Goal: Task Accomplishment & Management: Use online tool/utility

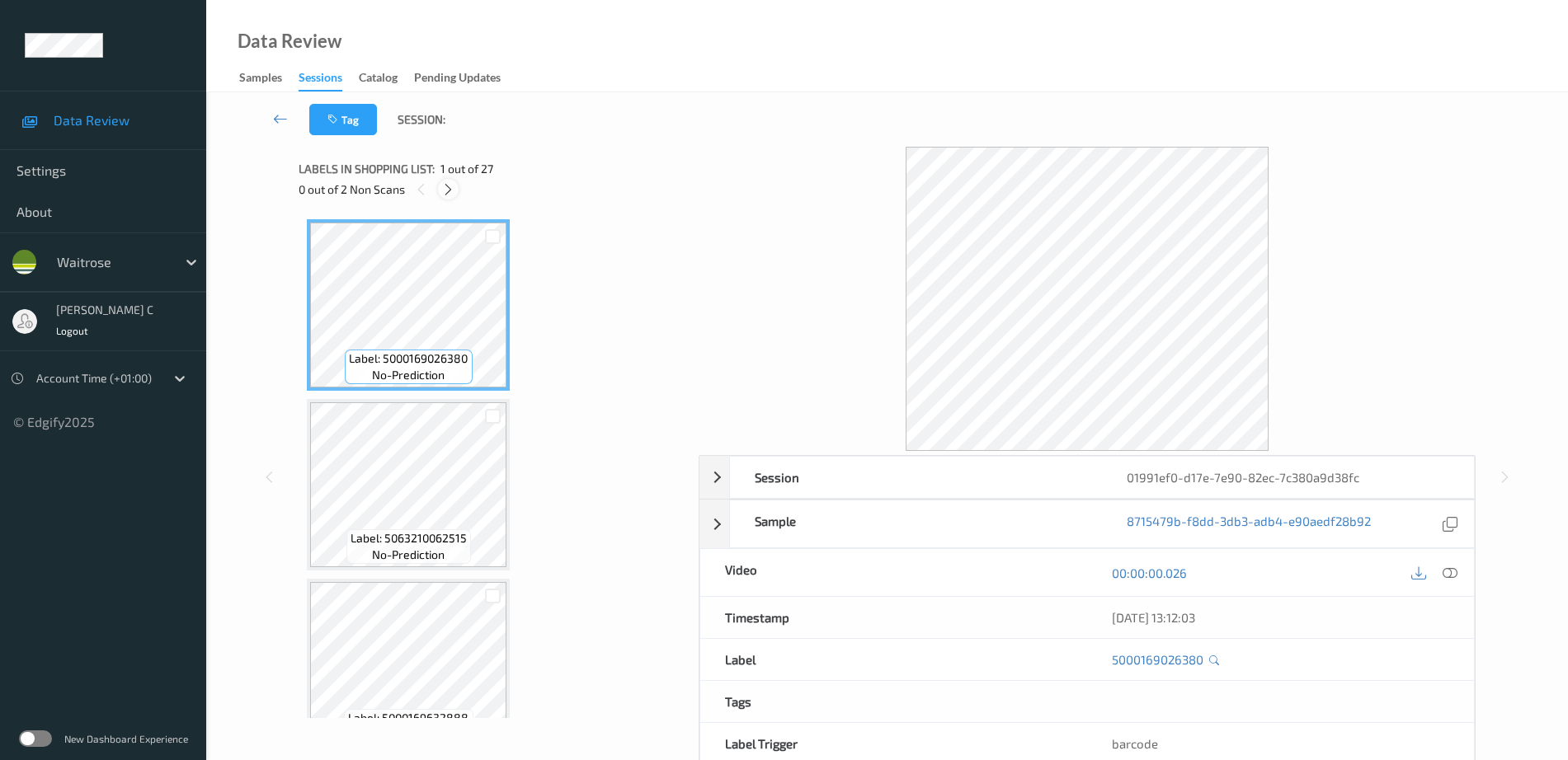
click at [453, 183] on icon at bounding box center [448, 189] width 14 height 15
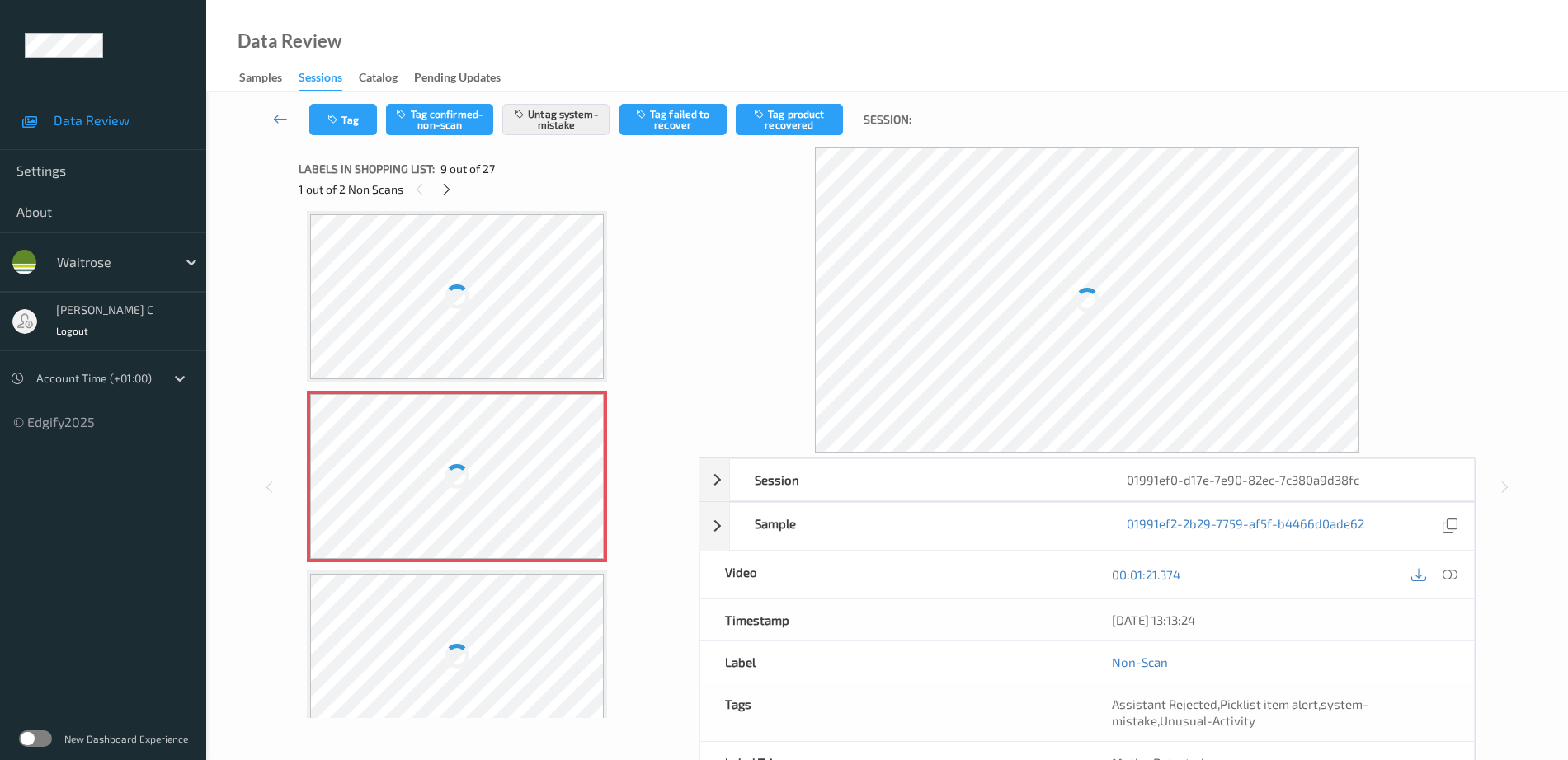
scroll to position [1060, 0]
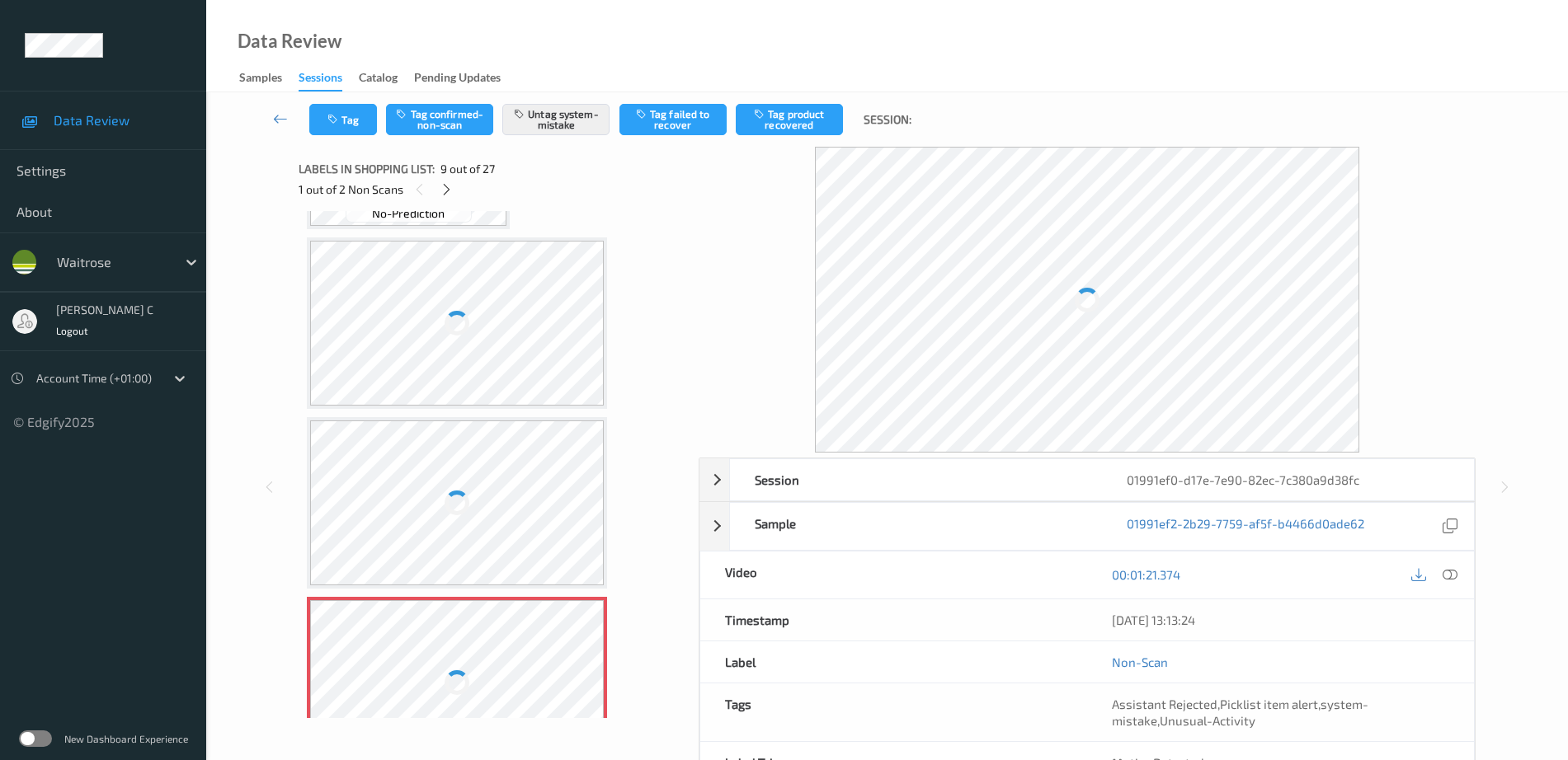
click at [490, 345] on div at bounding box center [457, 323] width 293 height 165
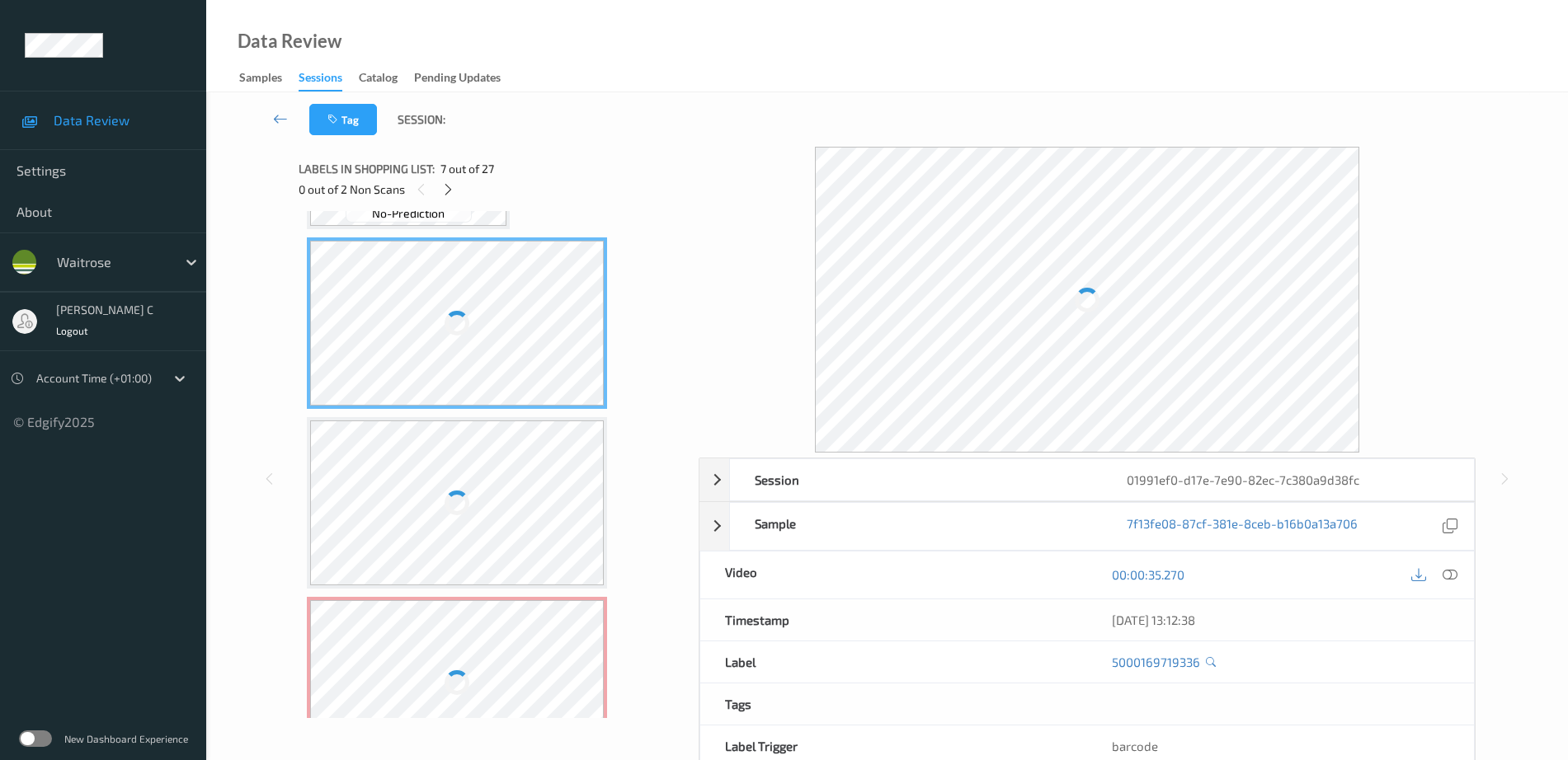
drag, startPoint x: 1453, startPoint y: 573, endPoint x: 1392, endPoint y: 584, distance: 62.0
click at [1454, 572] on icon at bounding box center [1450, 574] width 15 height 15
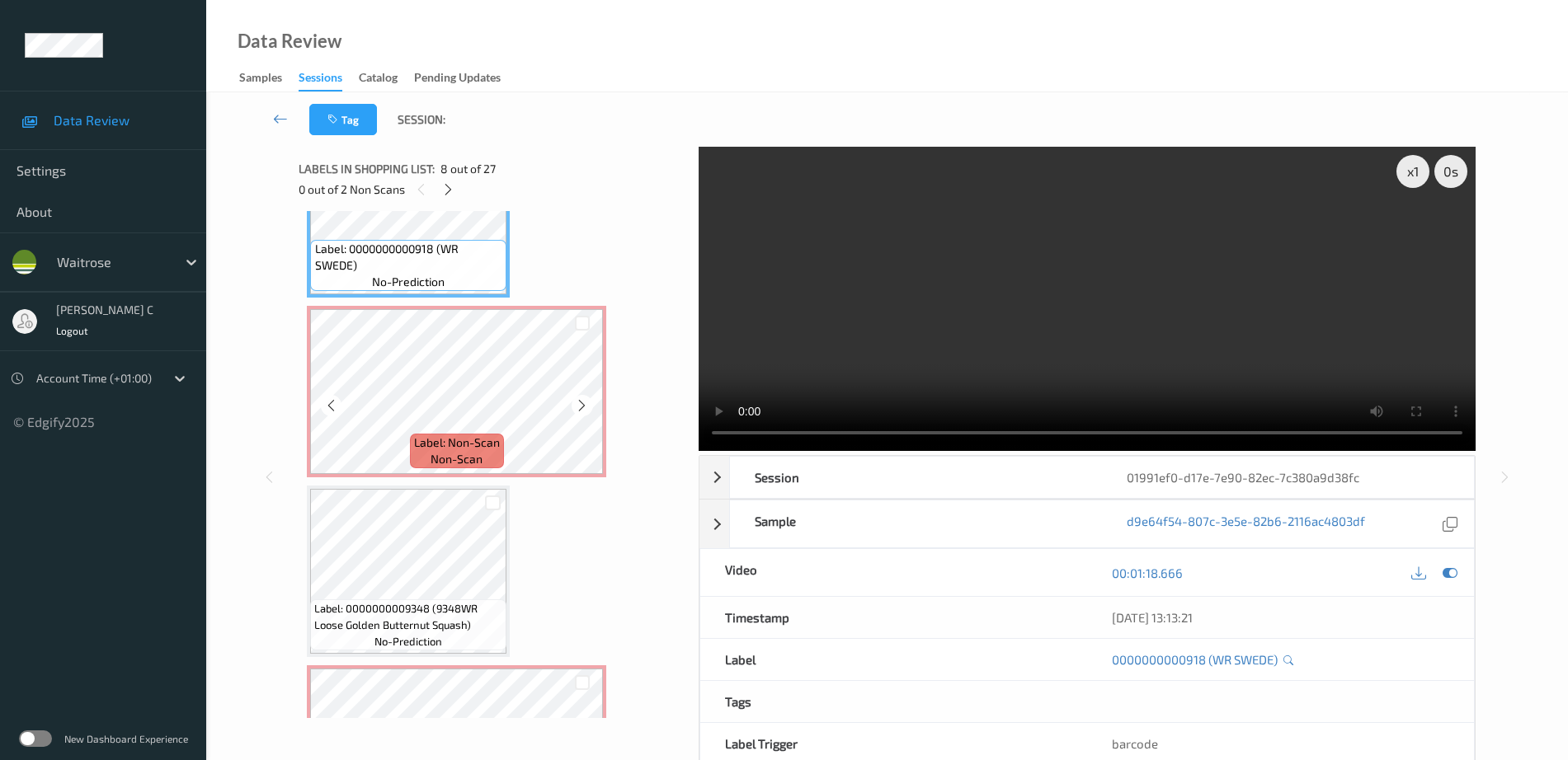
scroll to position [1370, 0]
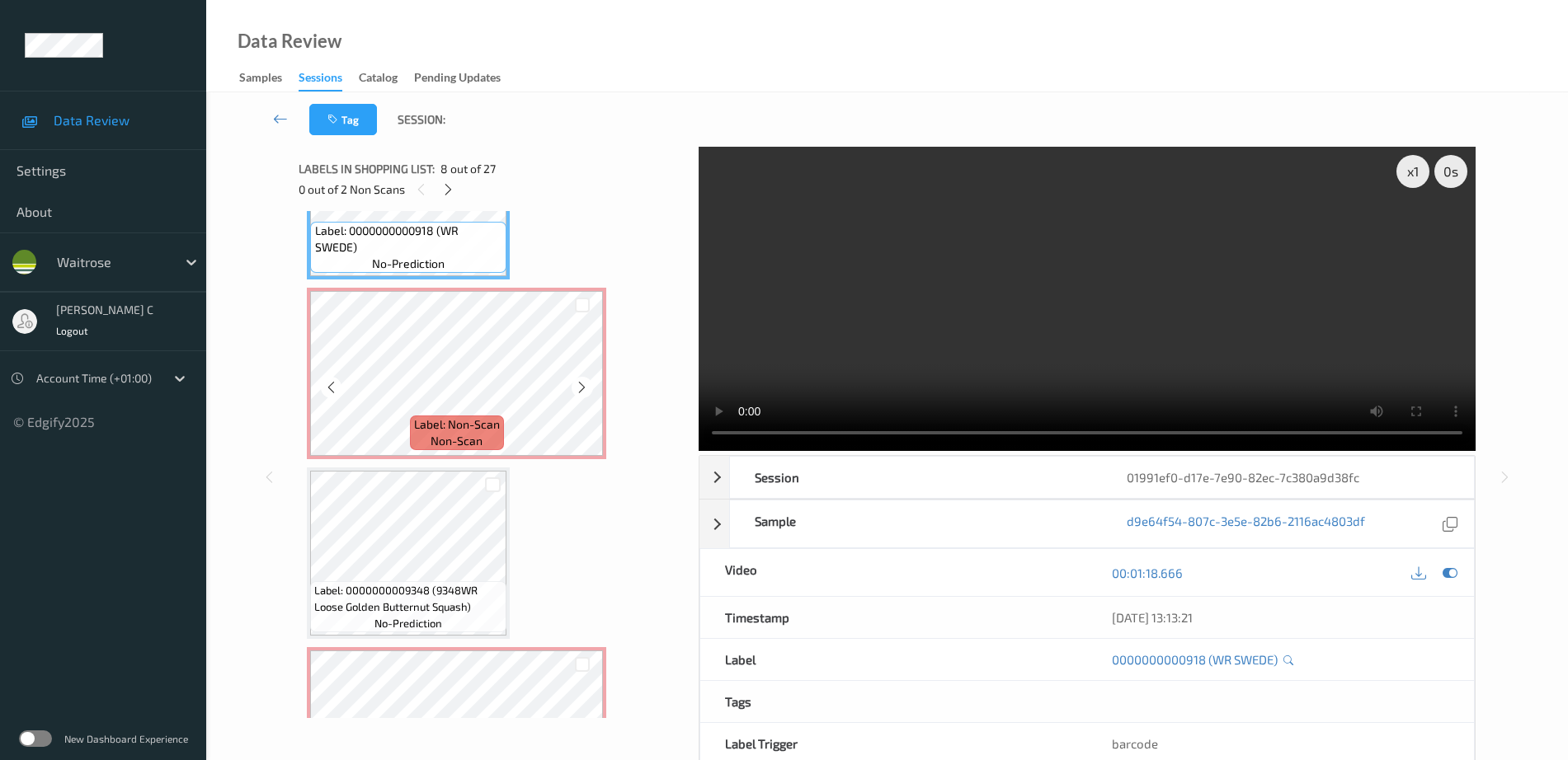
click at [444, 426] on span "Label: Non-Scan" at bounding box center [457, 424] width 86 height 16
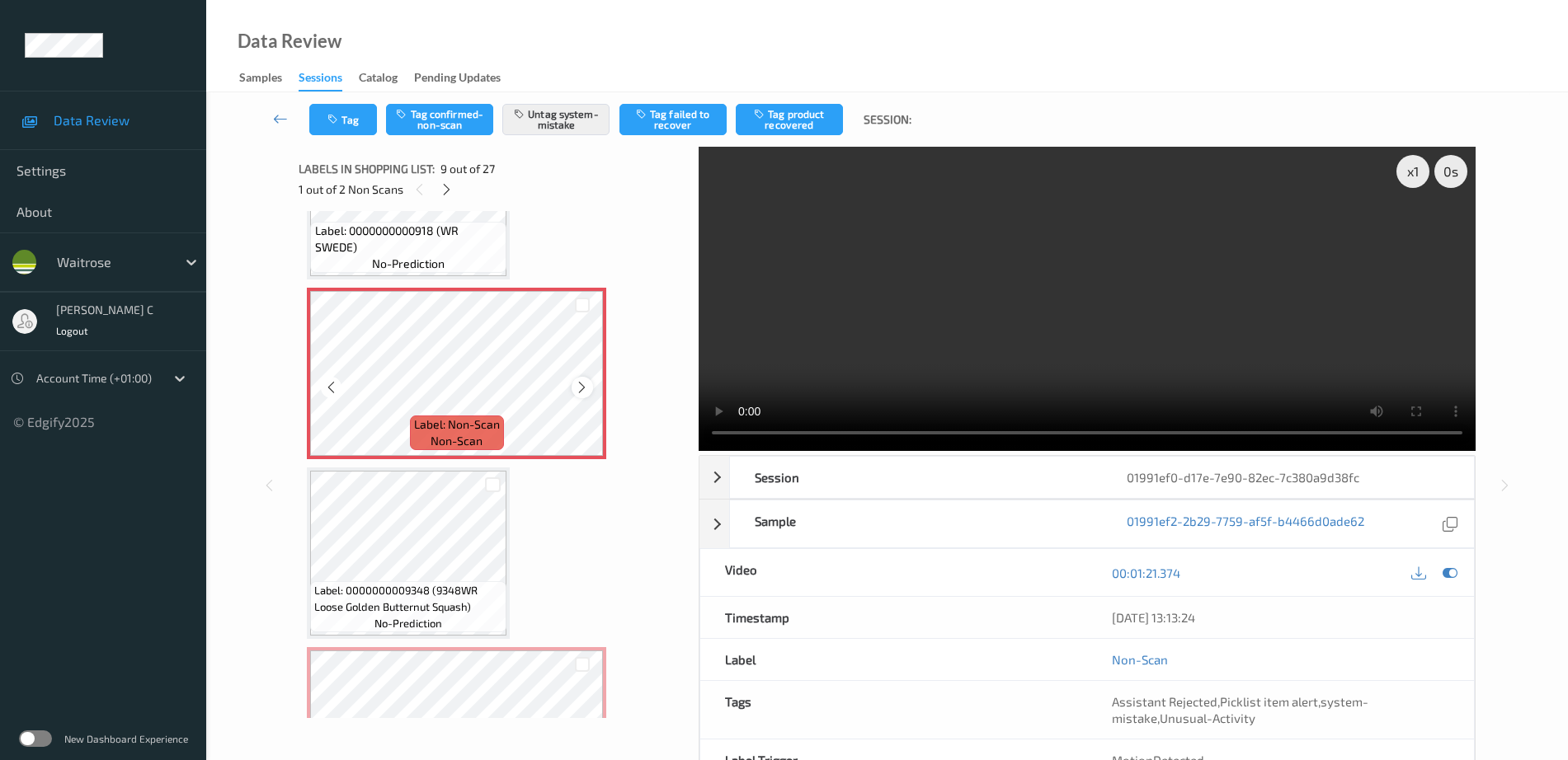
click at [583, 384] on icon at bounding box center [582, 387] width 14 height 15
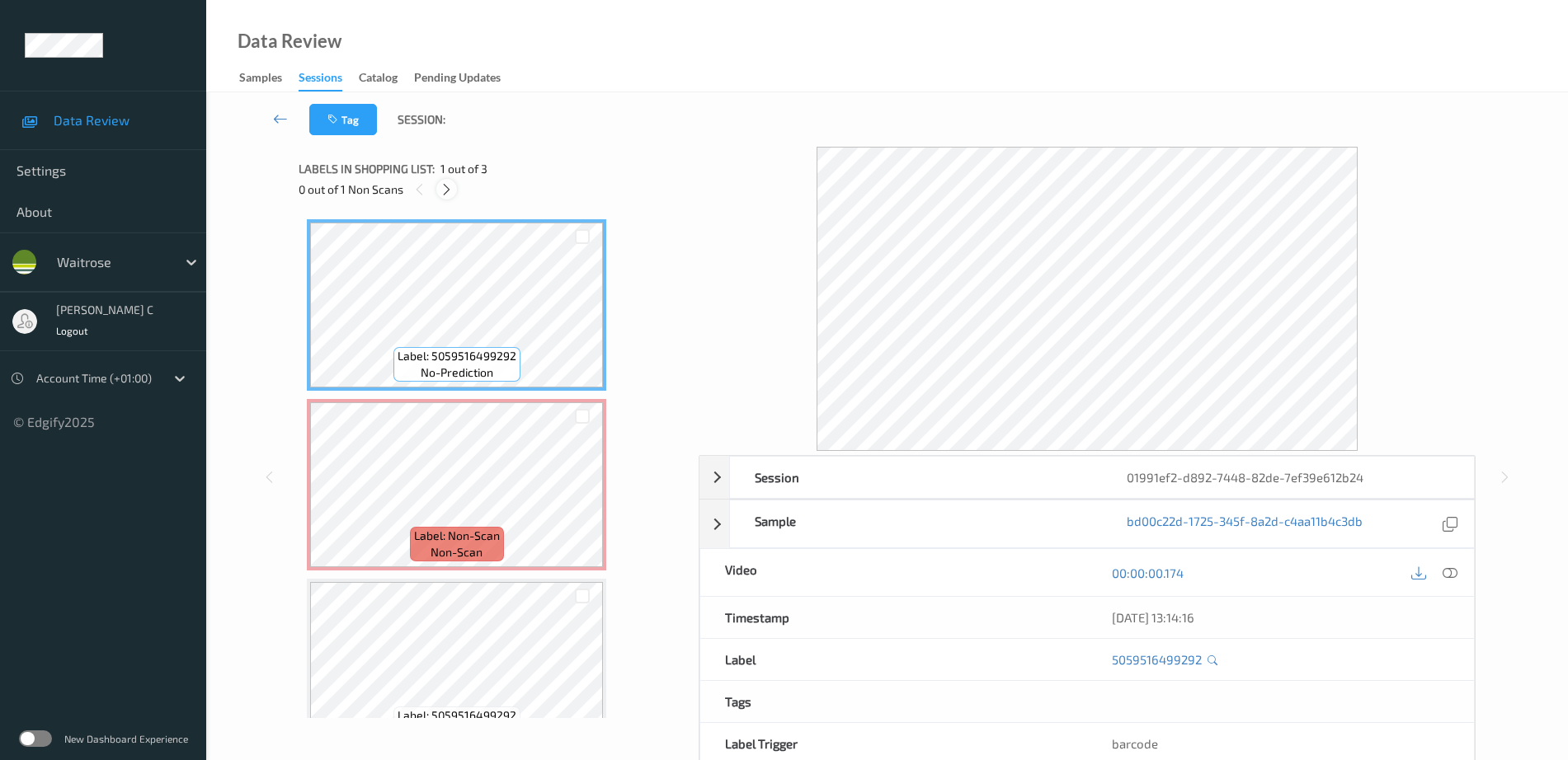
click at [439, 186] on div at bounding box center [446, 189] width 21 height 21
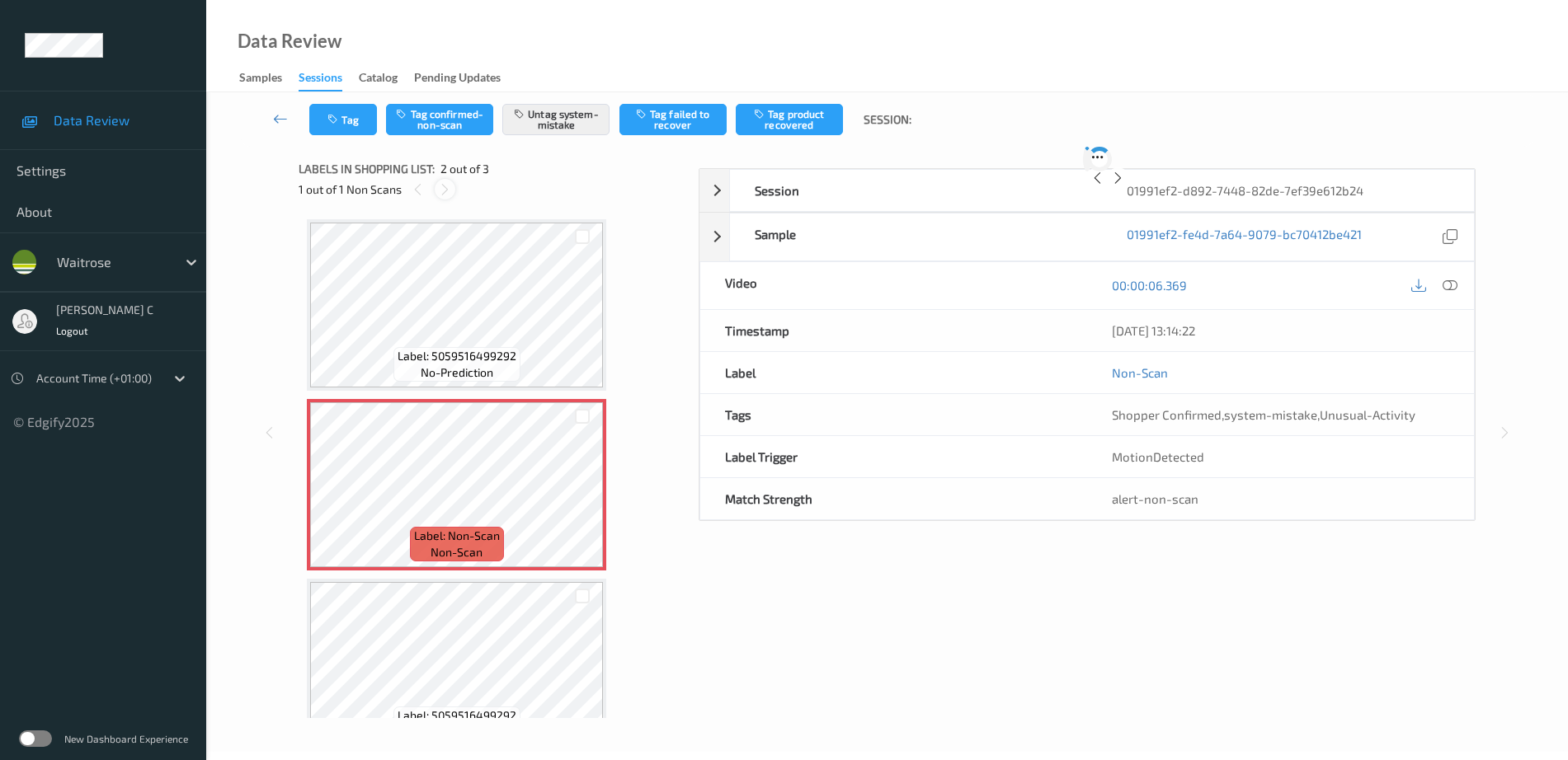
scroll to position [9, 0]
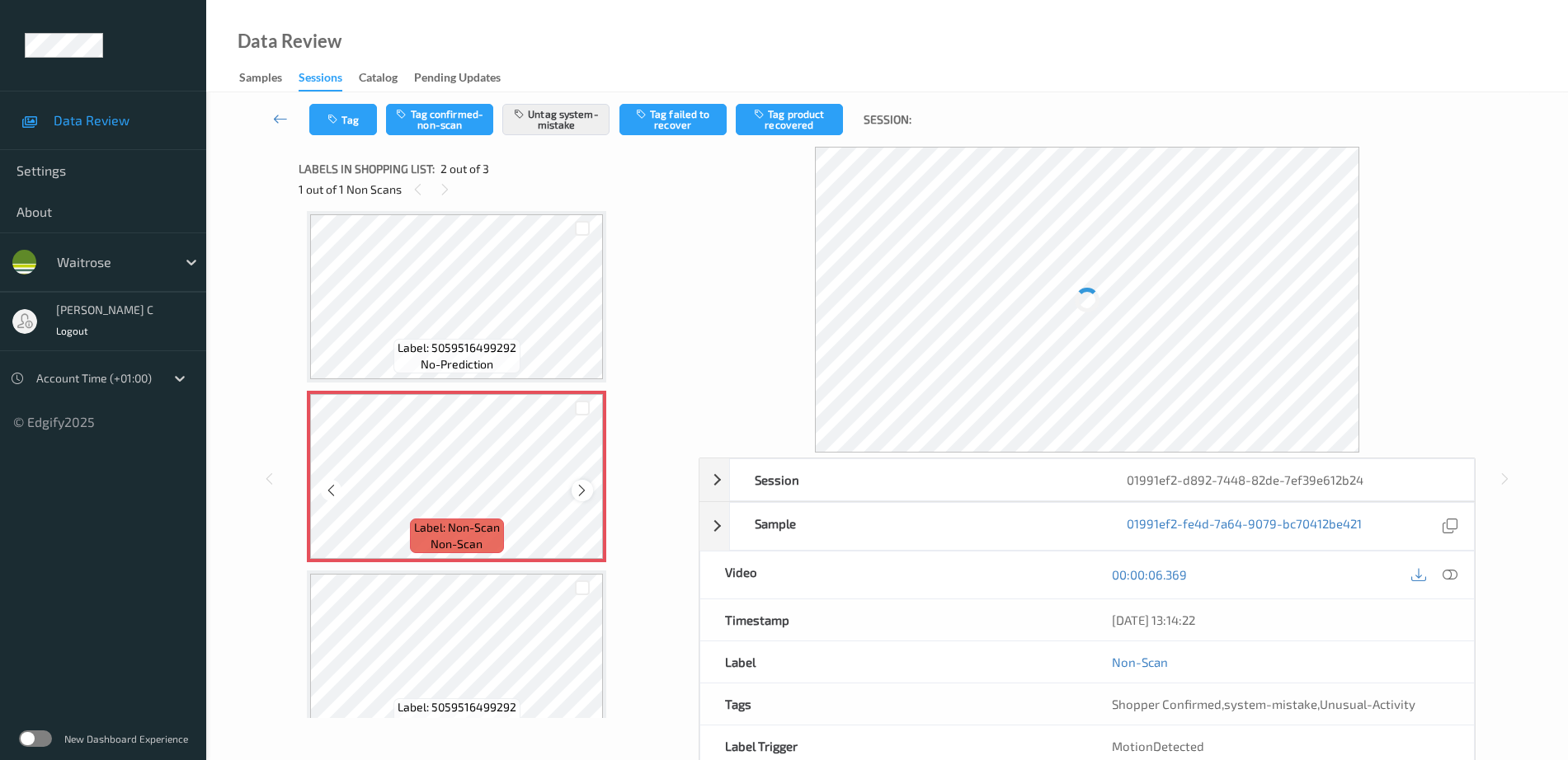
click at [578, 488] on icon at bounding box center [582, 490] width 14 height 15
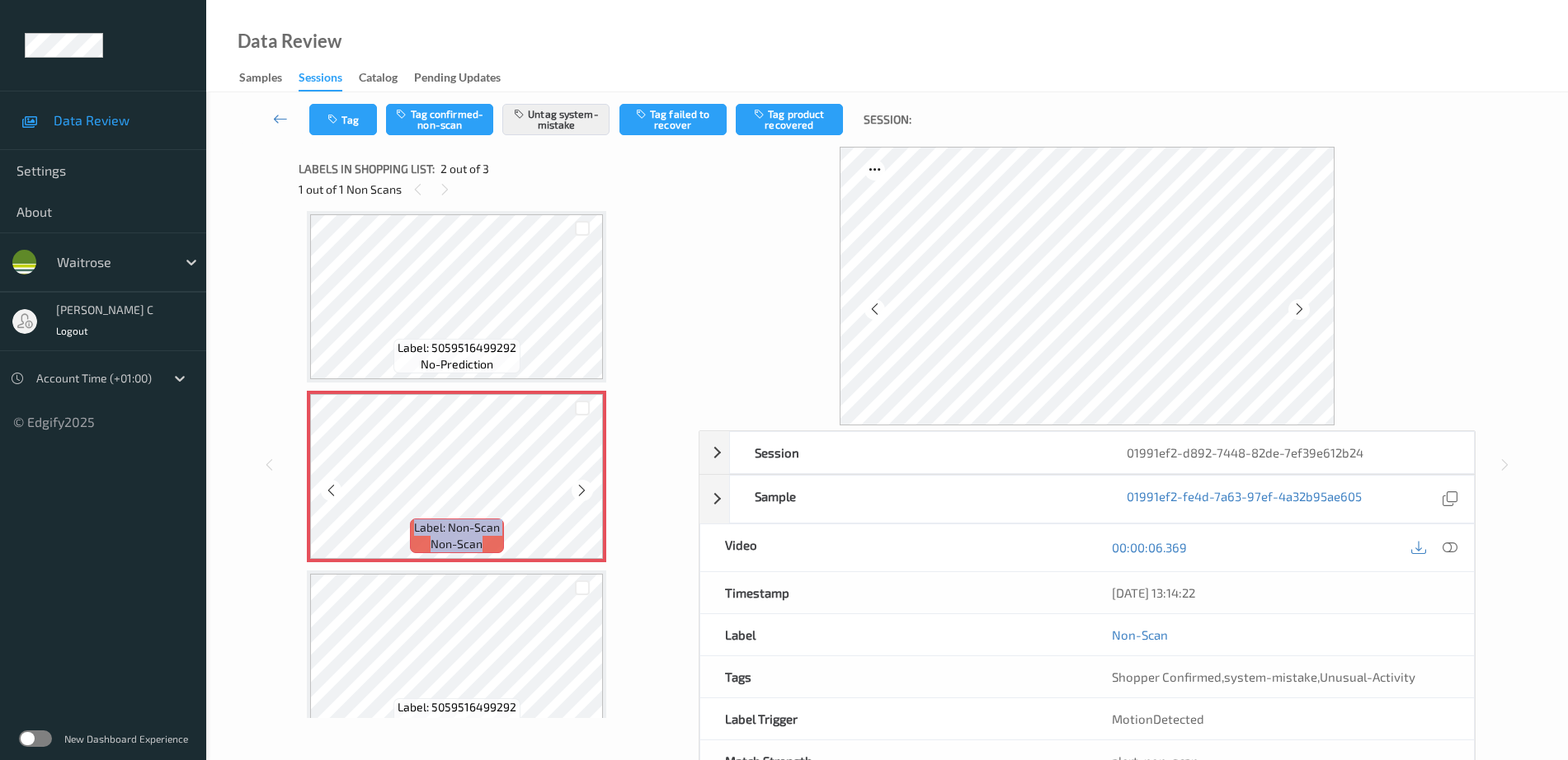
click at [578, 488] on icon at bounding box center [582, 490] width 14 height 15
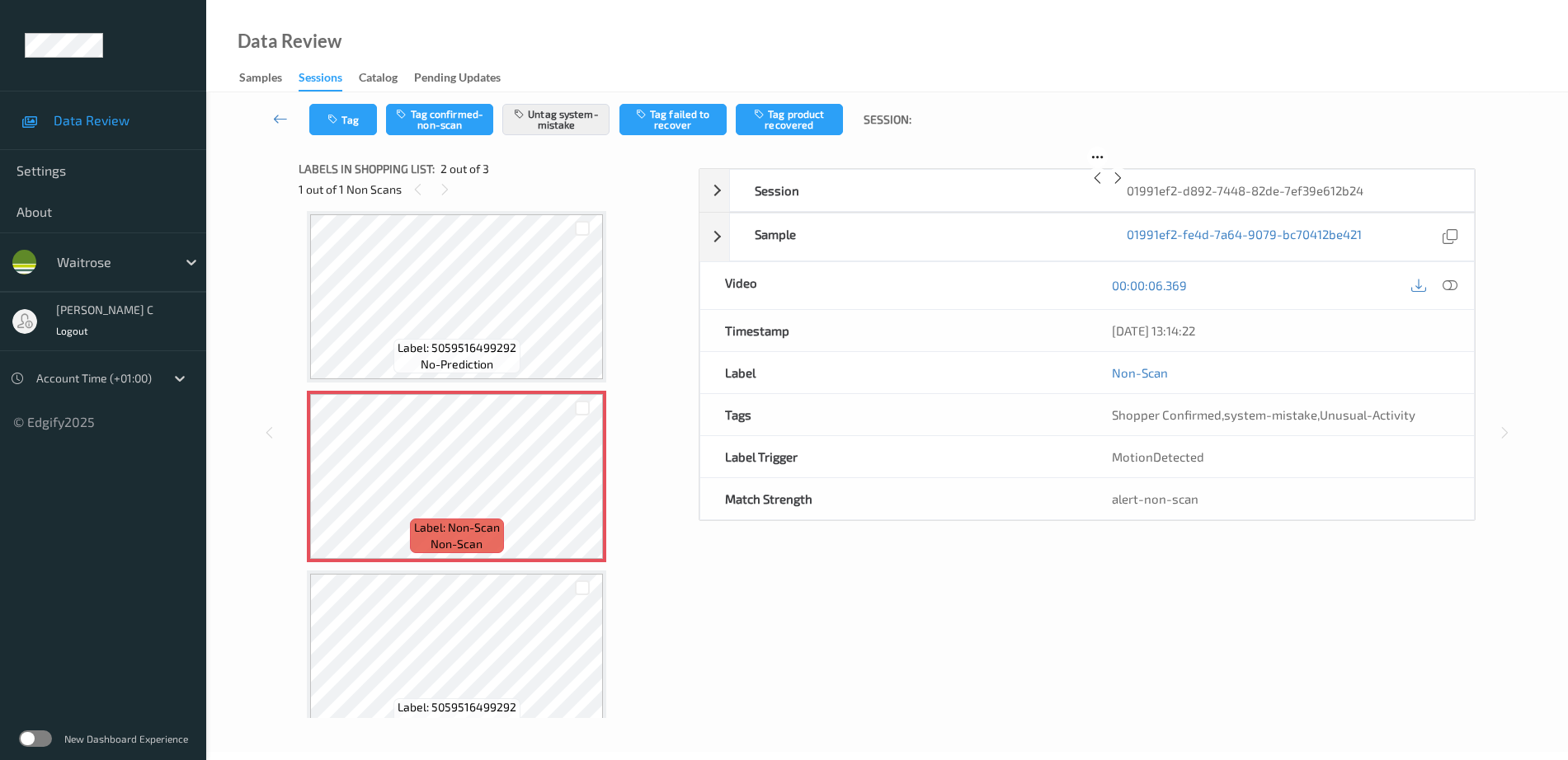
click at [578, 488] on div "Label: Non-Scan non-scan" at bounding box center [457, 476] width 299 height 171
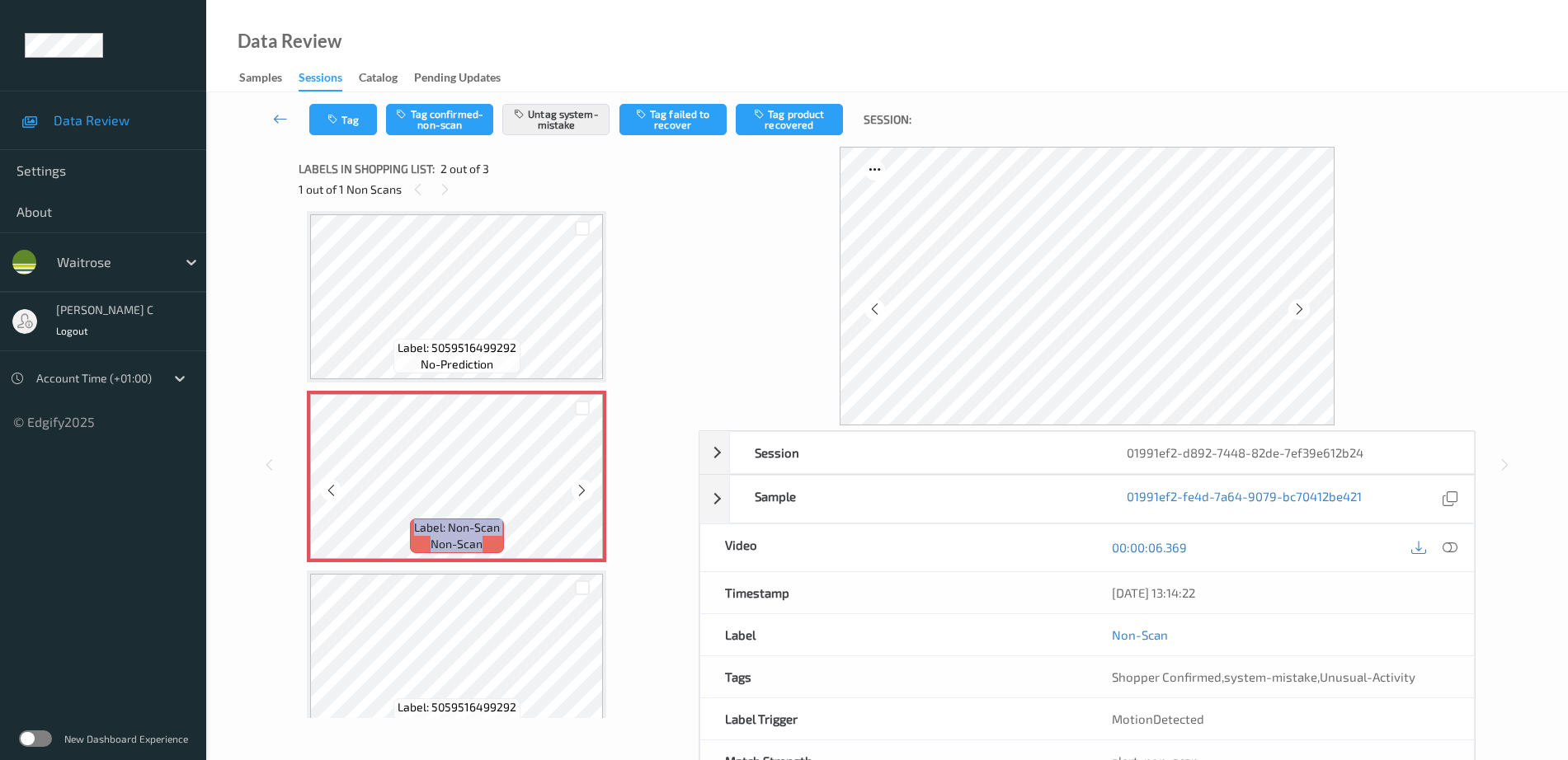
click at [578, 488] on icon at bounding box center [582, 490] width 14 height 15
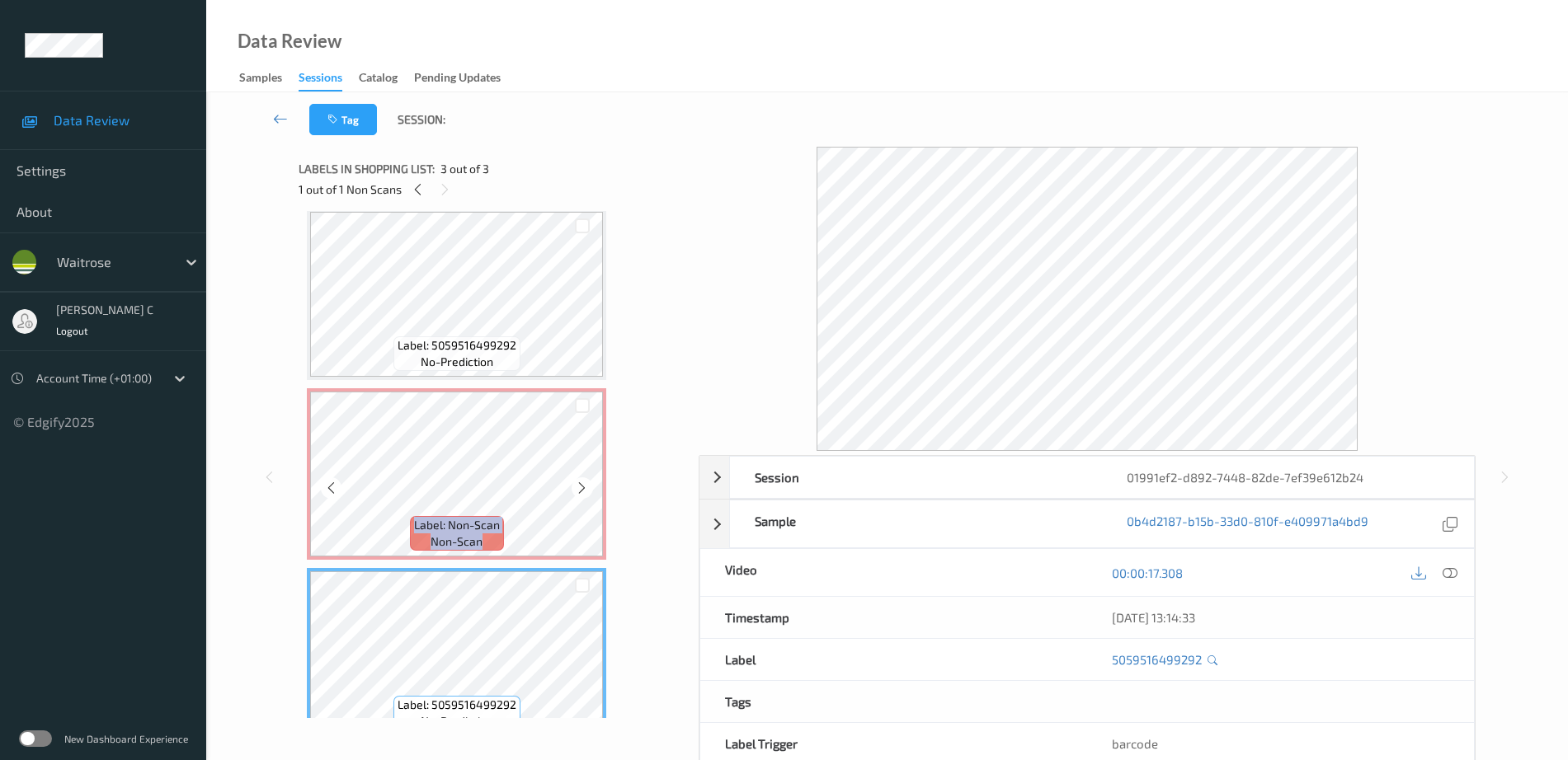
scroll to position [0, 0]
